Goal: Navigation & Orientation: Find specific page/section

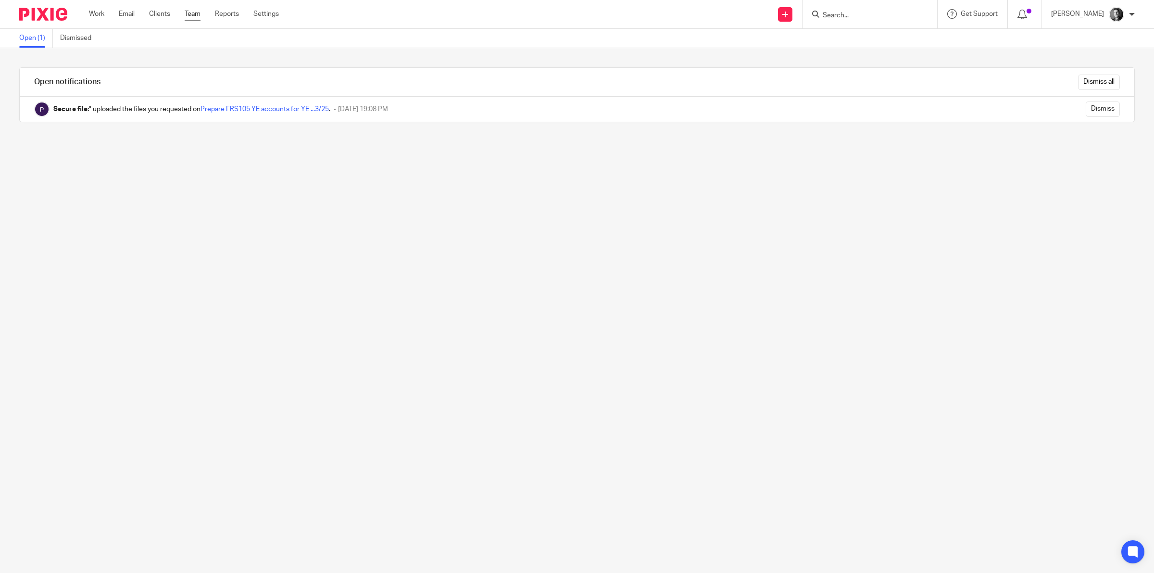
click at [196, 16] on link "Team" at bounding box center [193, 14] width 16 height 10
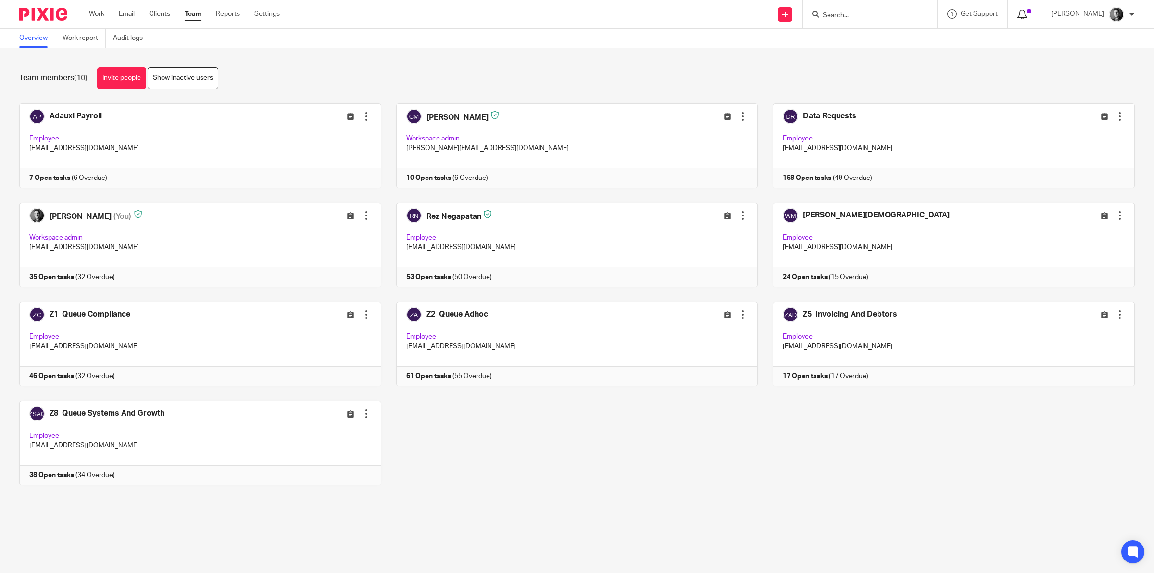
click at [1027, 13] on icon at bounding box center [1023, 15] width 10 height 10
